Goal: Obtain resource: Obtain resource

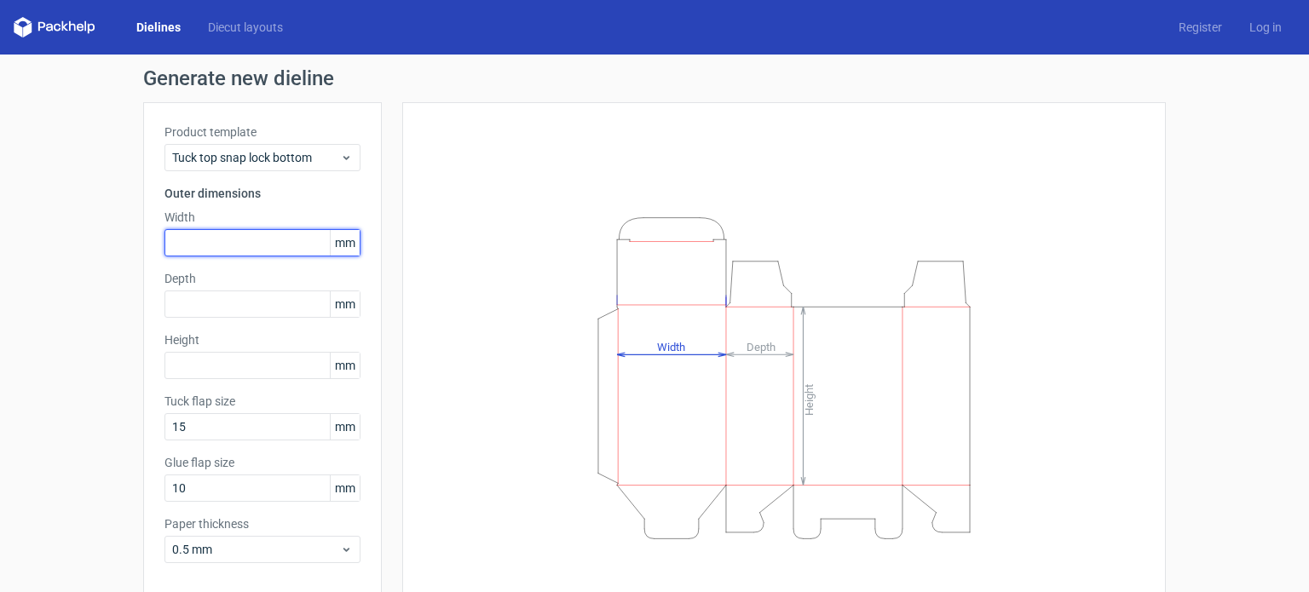
click at [239, 239] on input "text" at bounding box center [262, 242] width 196 height 27
type input "160"
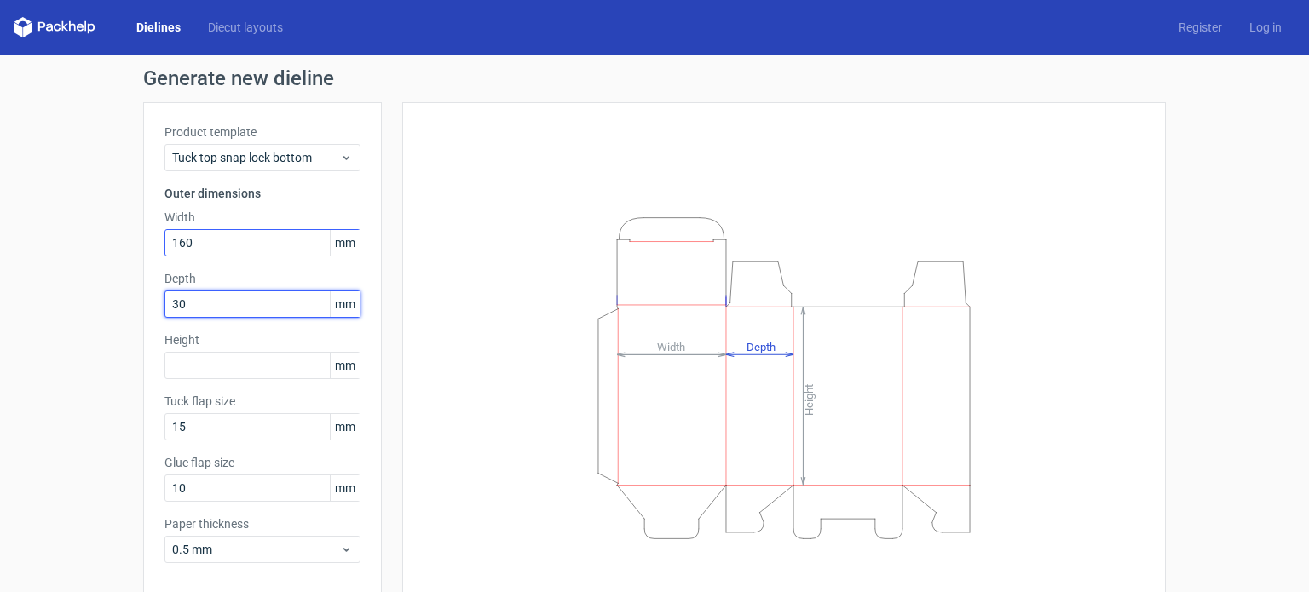
type input "30"
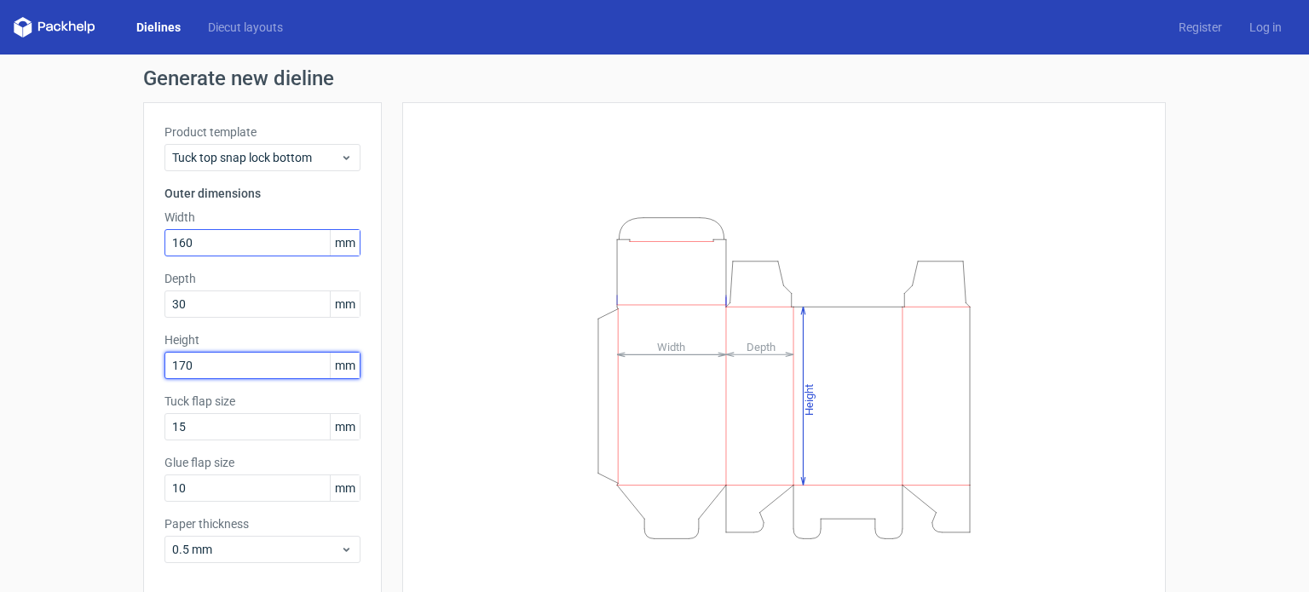
type input "170"
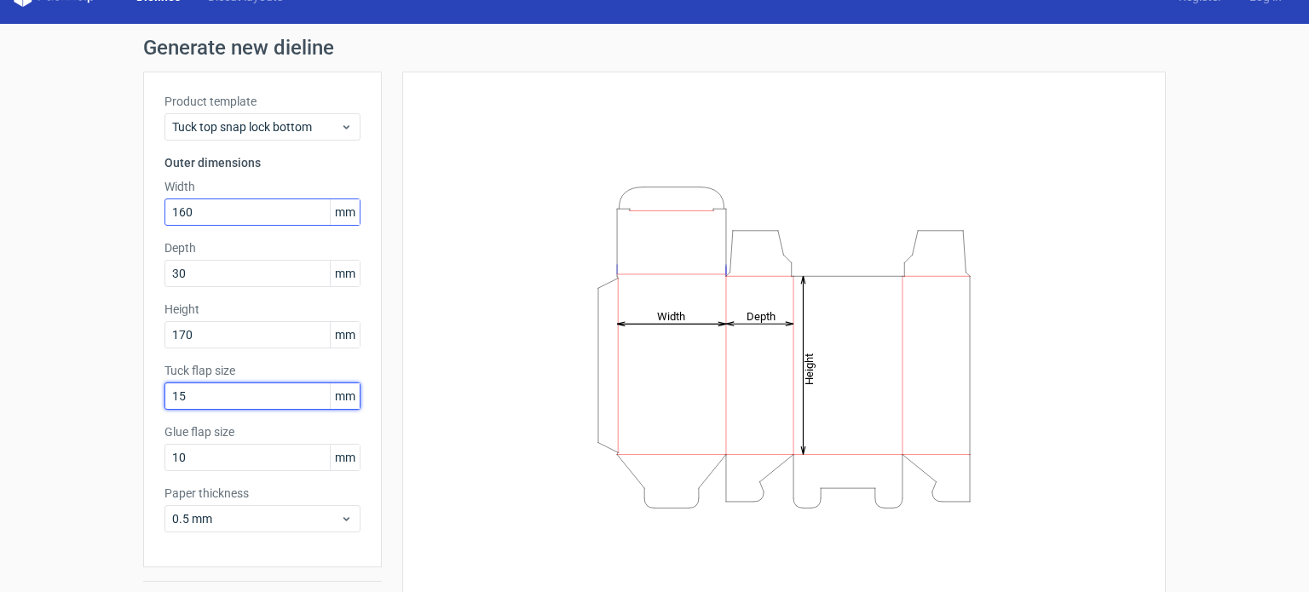
scroll to position [61, 0]
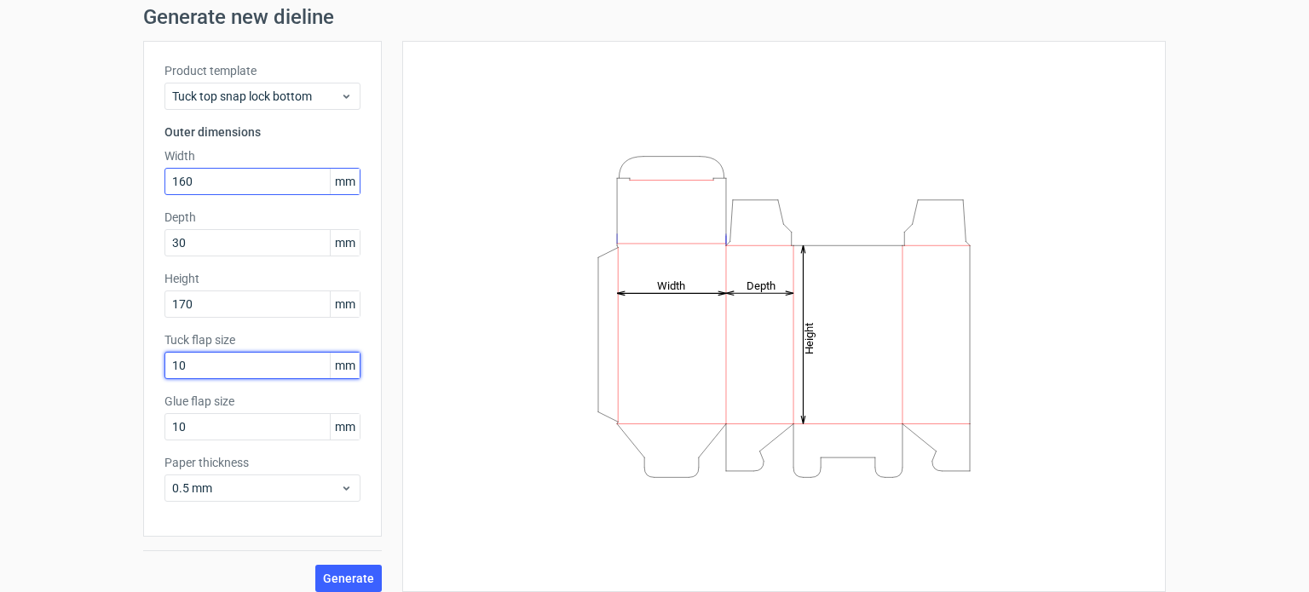
type input "10"
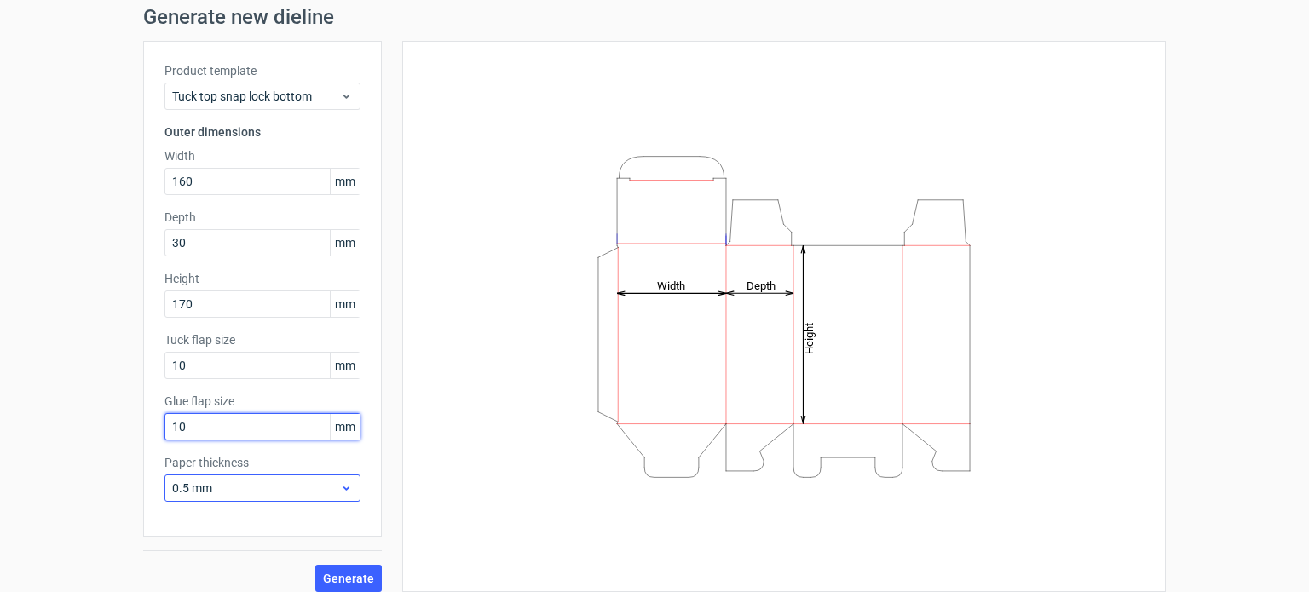
scroll to position [74, 0]
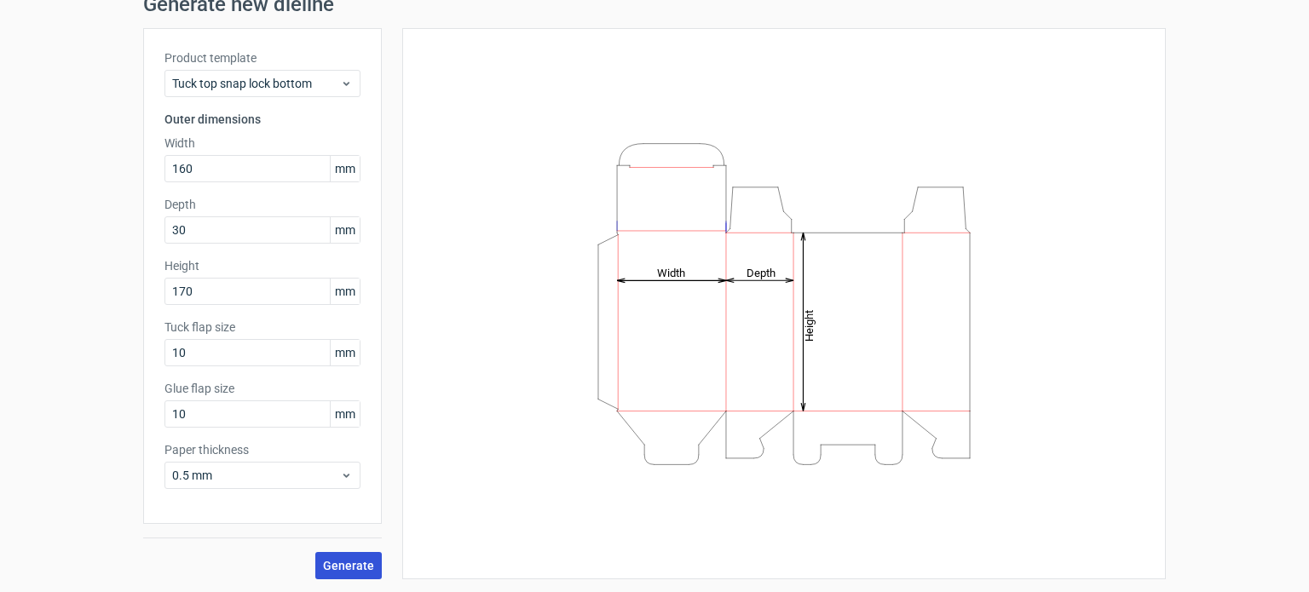
click at [354, 561] on span "Generate" at bounding box center [348, 566] width 51 height 12
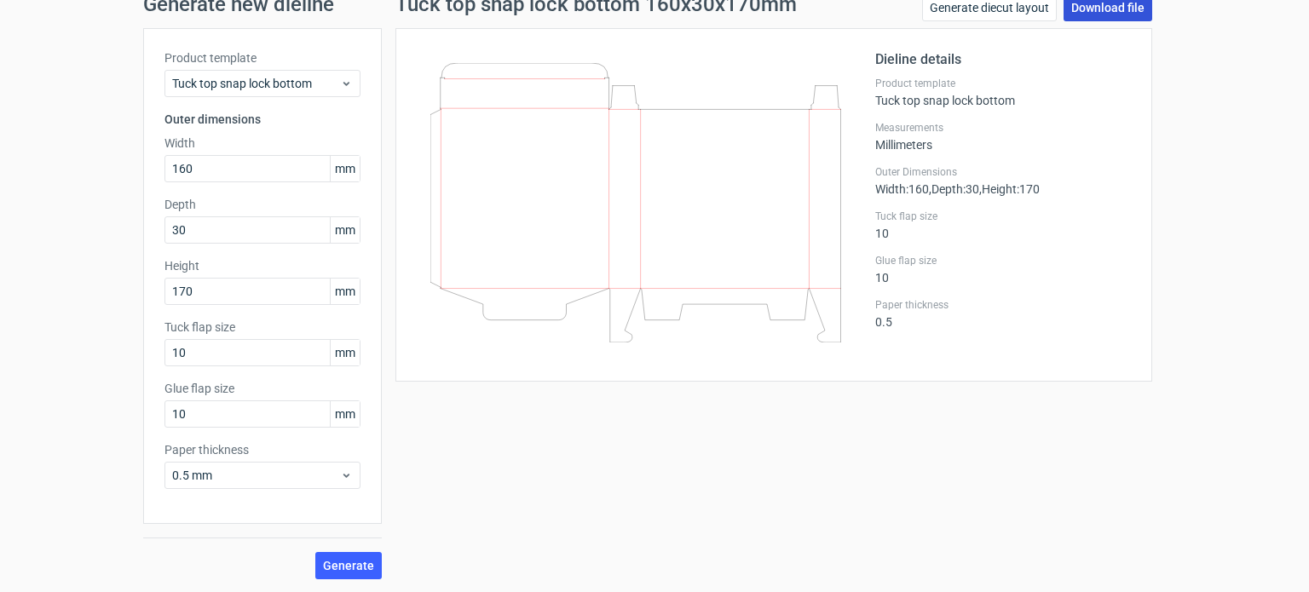
click at [1087, 7] on link "Download file" at bounding box center [1107, 7] width 89 height 27
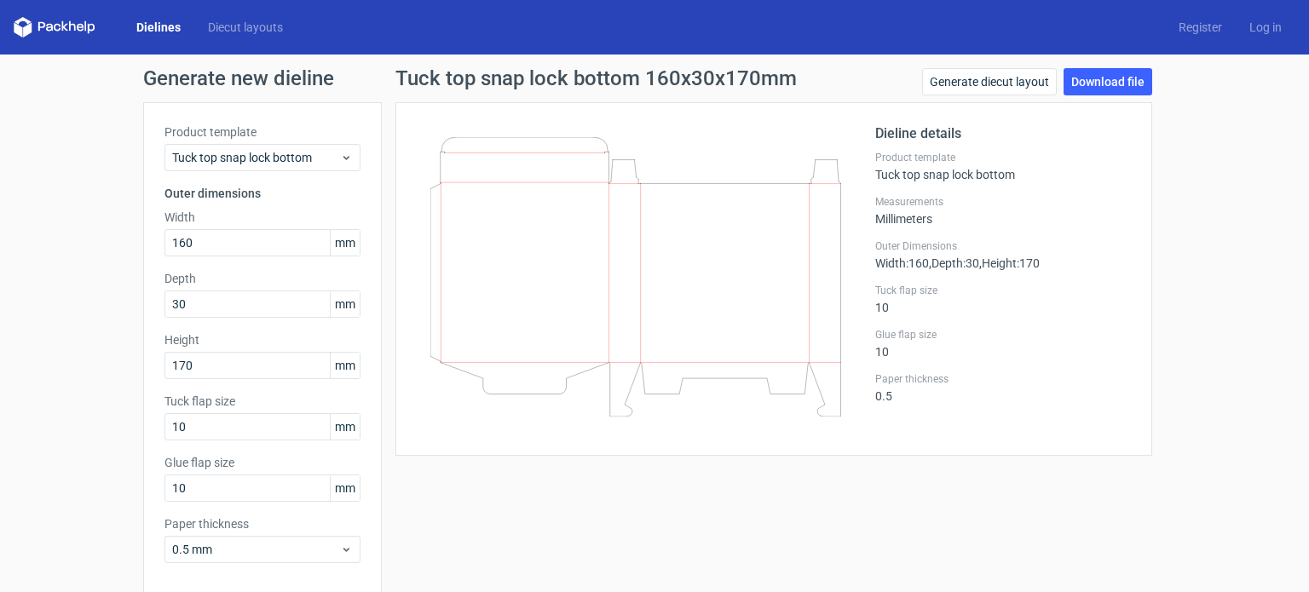
click at [72, 29] on icon at bounding box center [55, 27] width 82 height 20
click at [17, 26] on polygon at bounding box center [18, 29] width 9 height 14
click at [157, 26] on link "Dielines" at bounding box center [159, 27] width 72 height 17
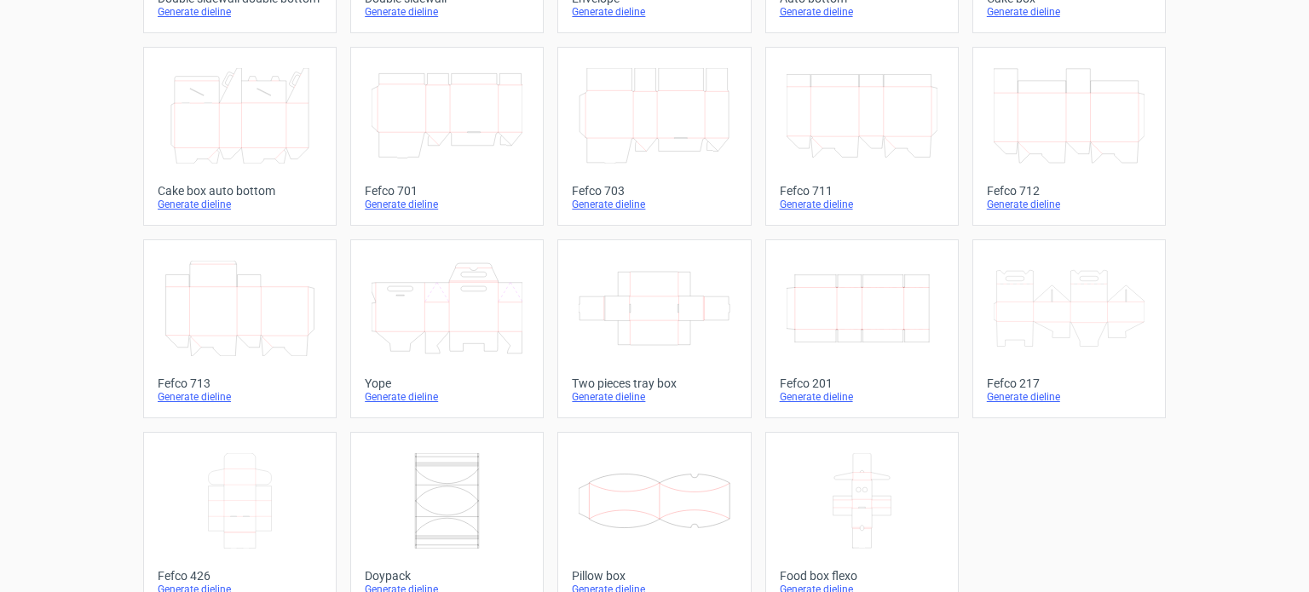
scroll to position [470, 0]
